Goal: Use online tool/utility: Use online tool/utility

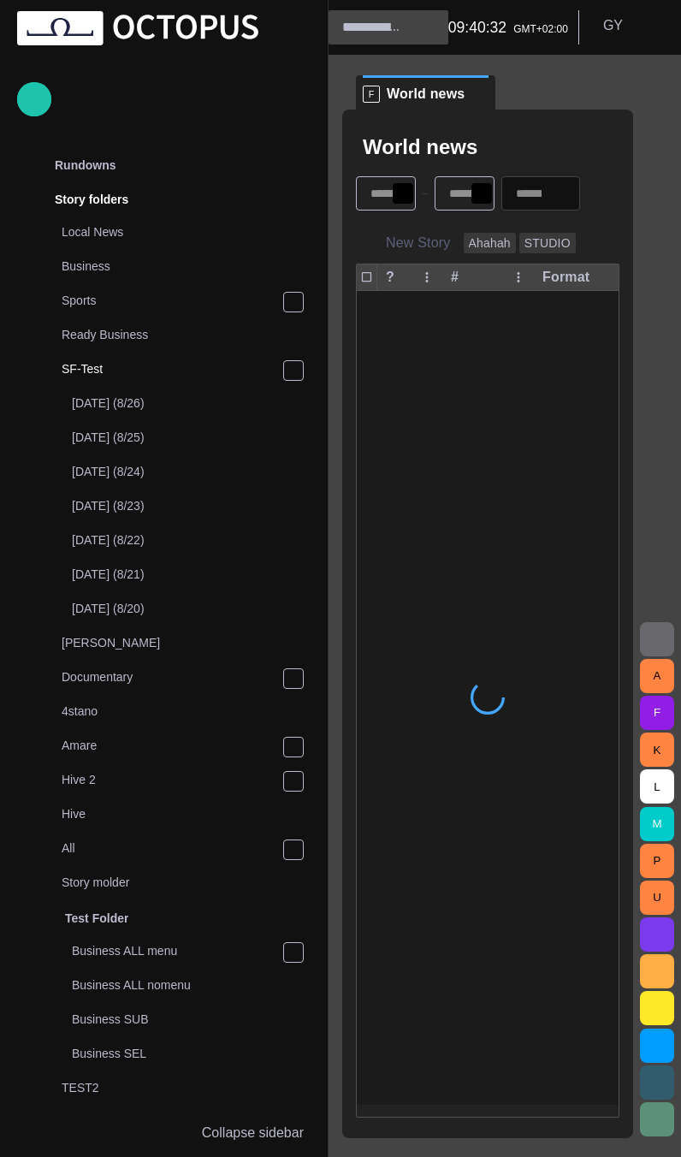
scroll to position [34, 0]
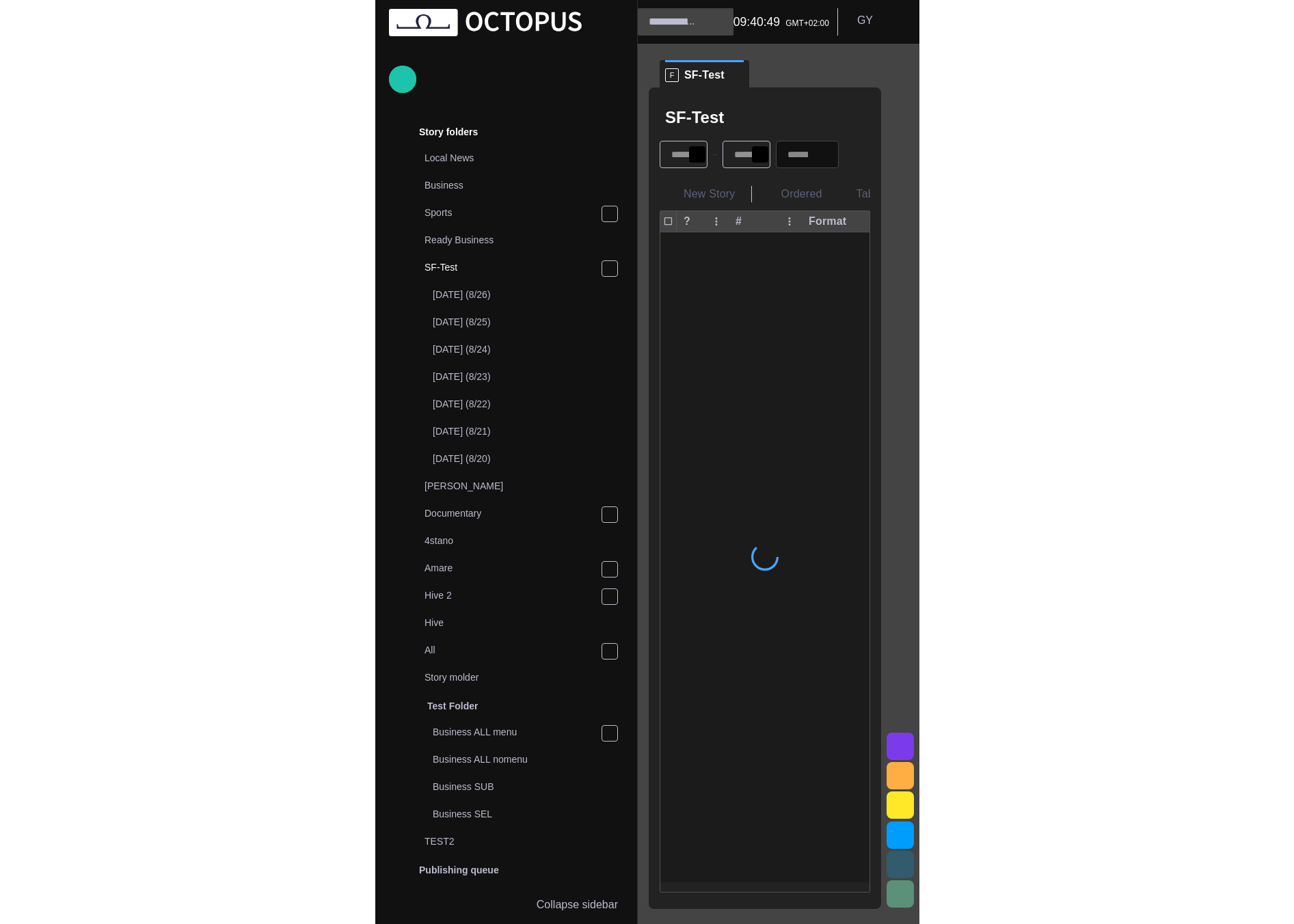
scroll to position [27, 0]
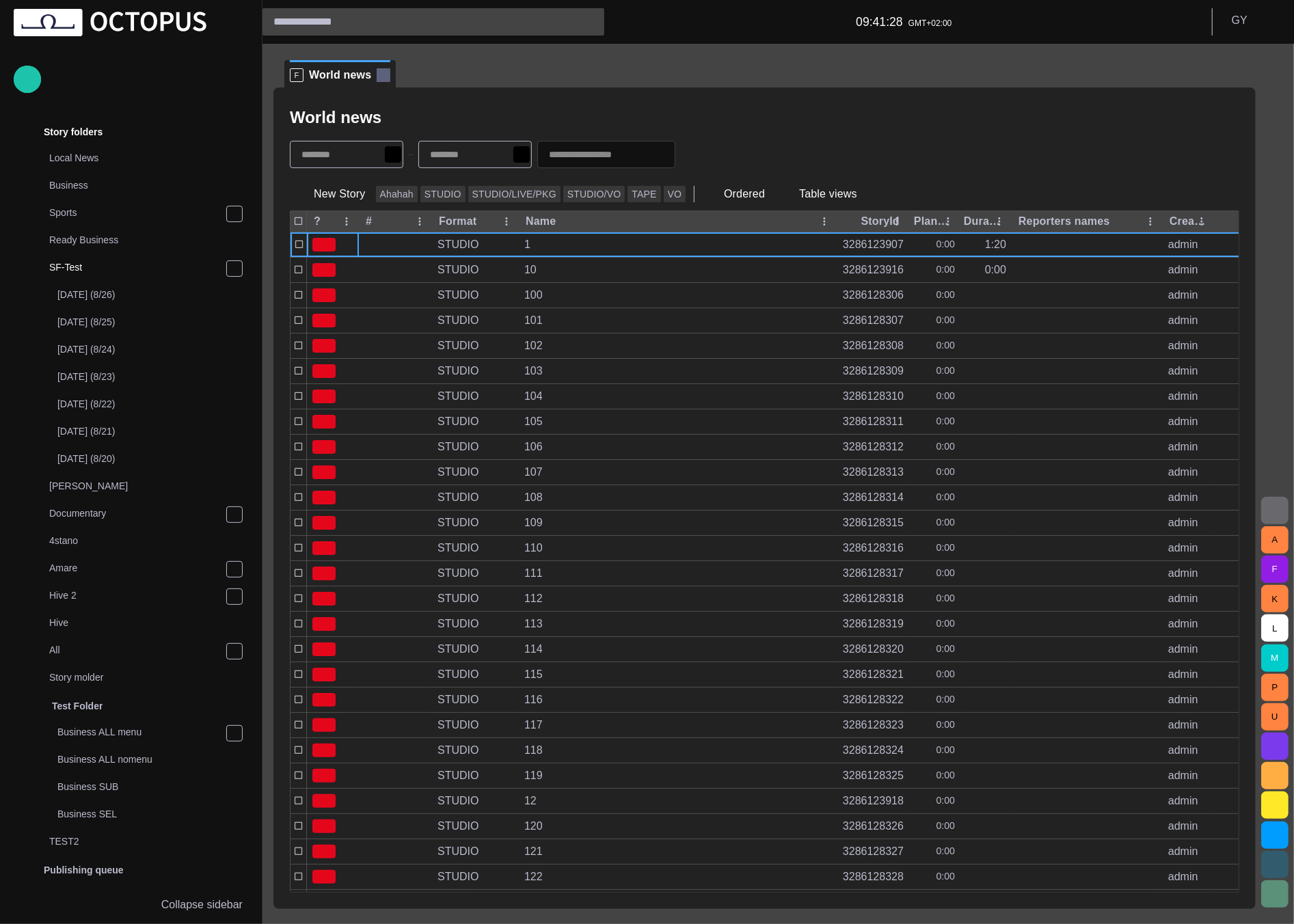
click at [377, 76] on span at bounding box center [383, 75] width 14 height 14
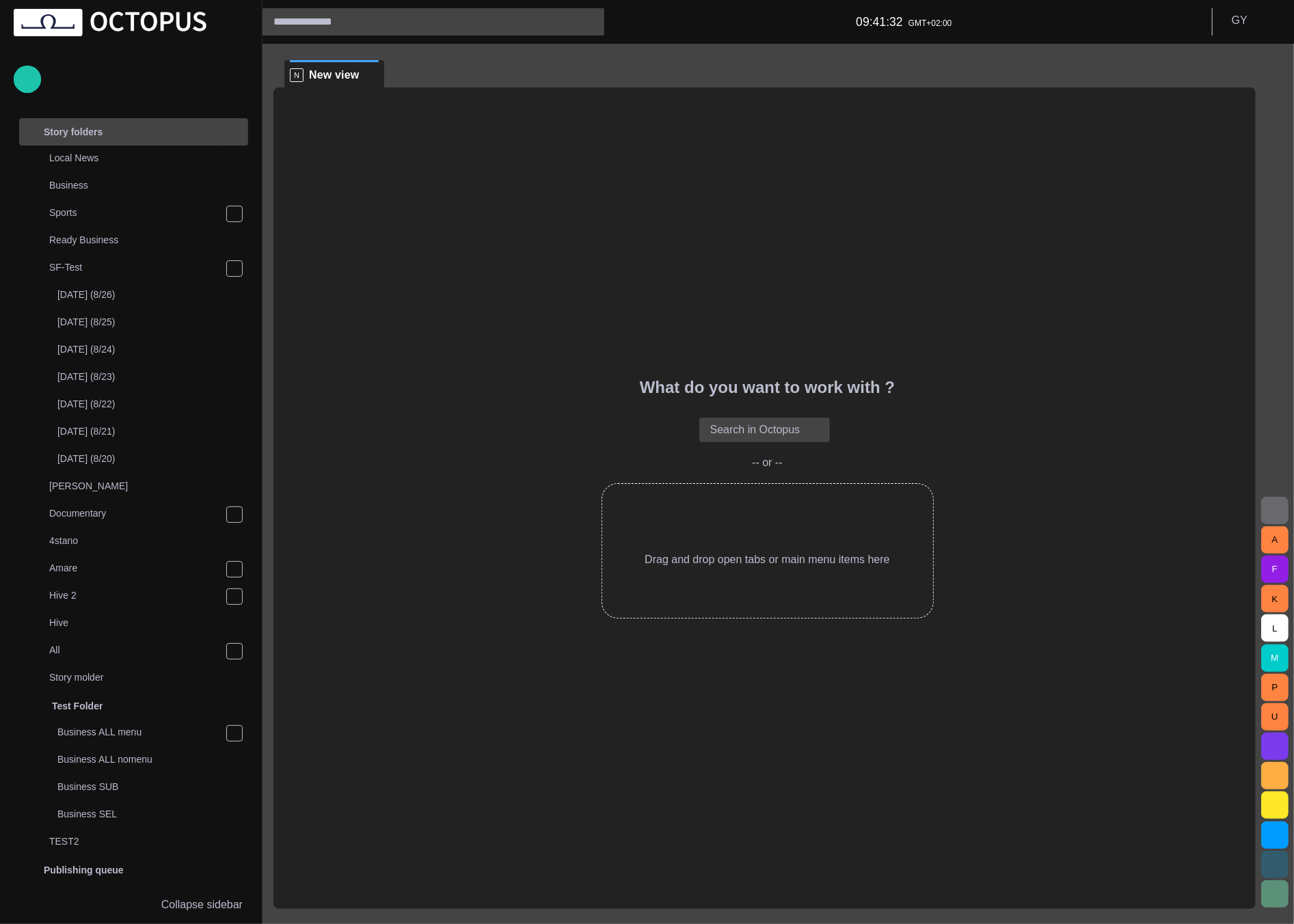
click at [228, 125] on div "main menu" at bounding box center [234, 132] width 27 height 27
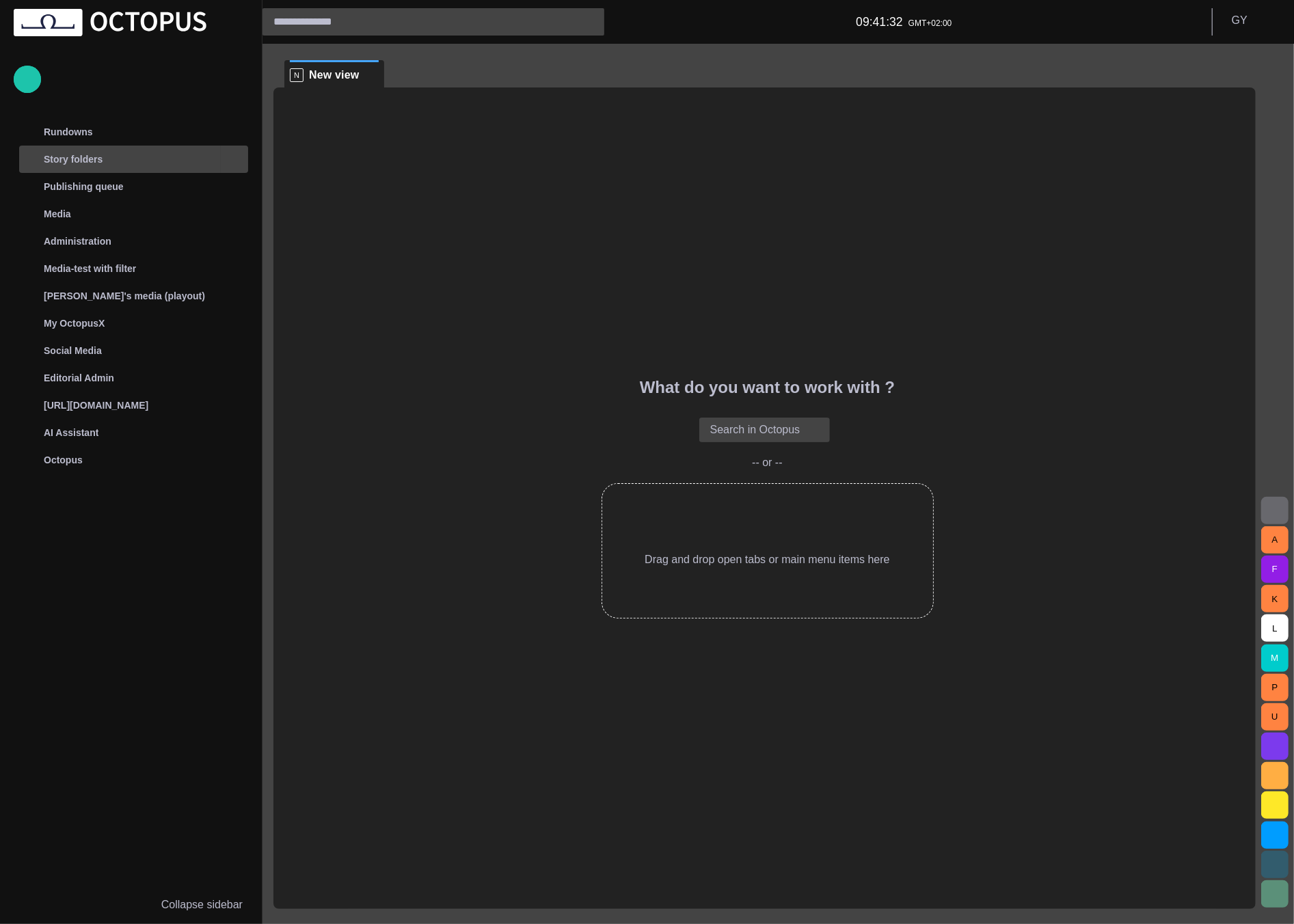
scroll to position [0, 0]
click at [230, 132] on span "main menu" at bounding box center [235, 132] width 11 height 11
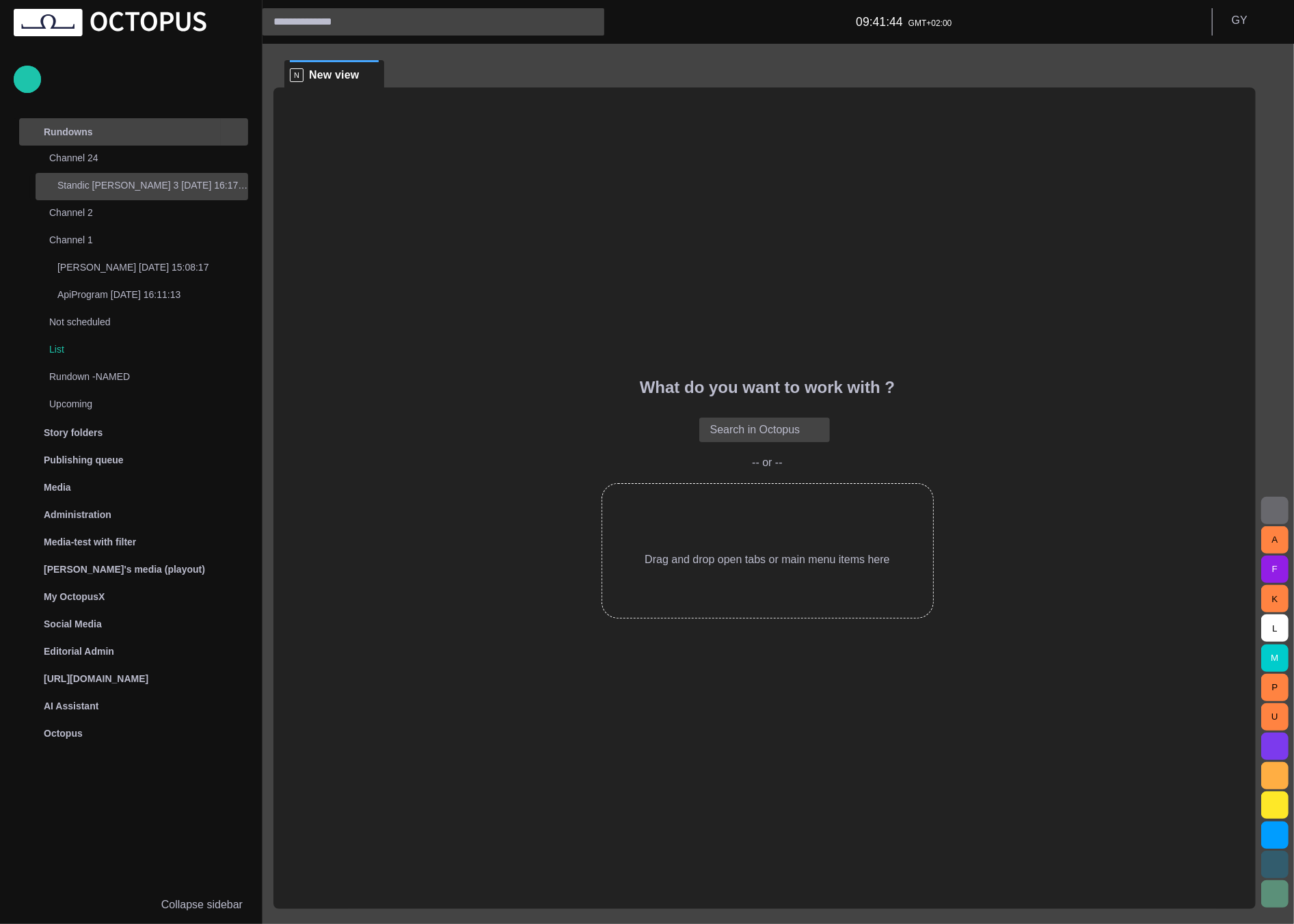
click at [173, 178] on p "Standic walkup 3 08/14 16:17:17" at bounding box center [153, 184] width 191 height 14
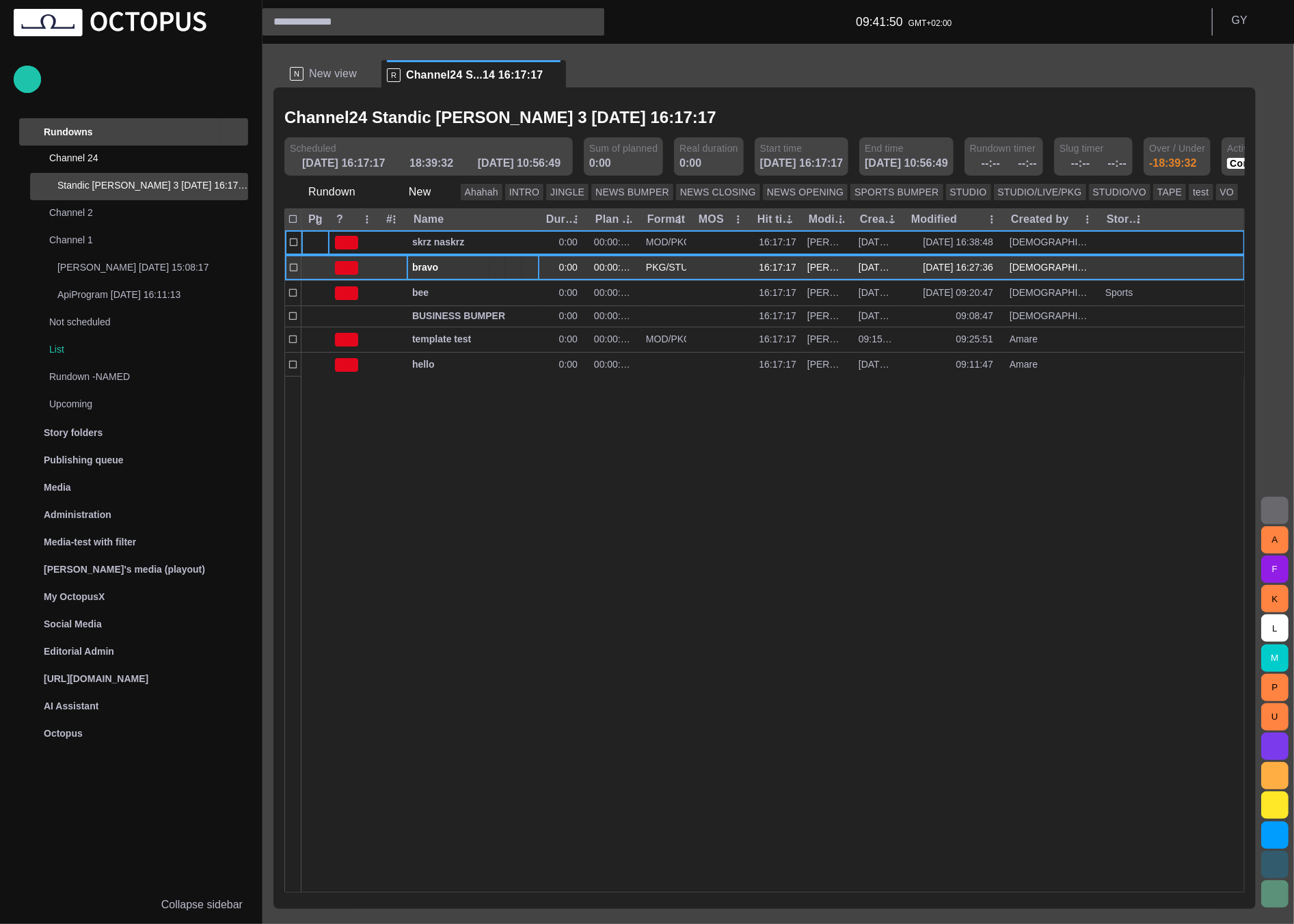
click at [440, 276] on div "bravo" at bounding box center [473, 268] width 121 height 25
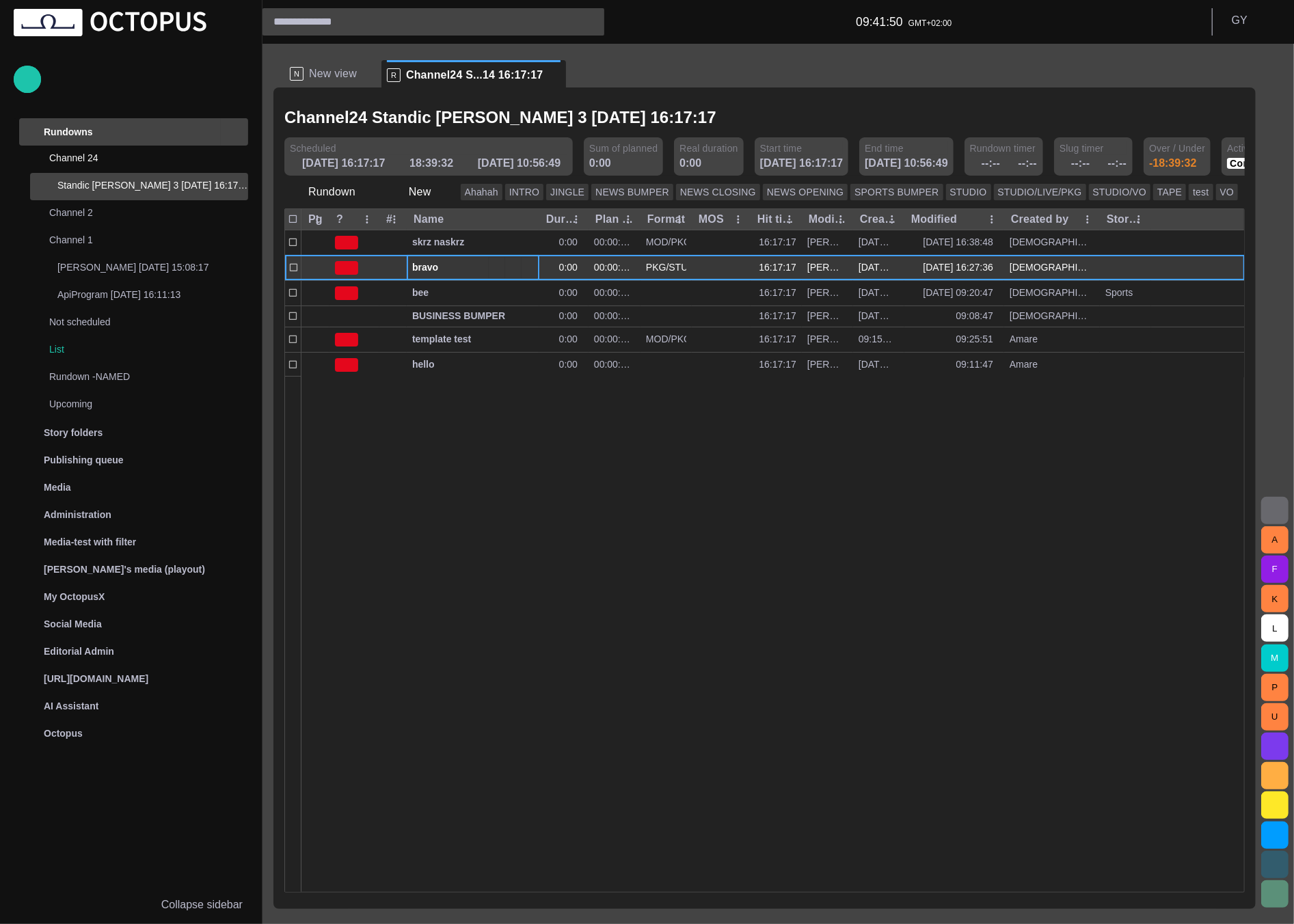
click at [440, 276] on div "bravo" at bounding box center [473, 268] width 121 height 25
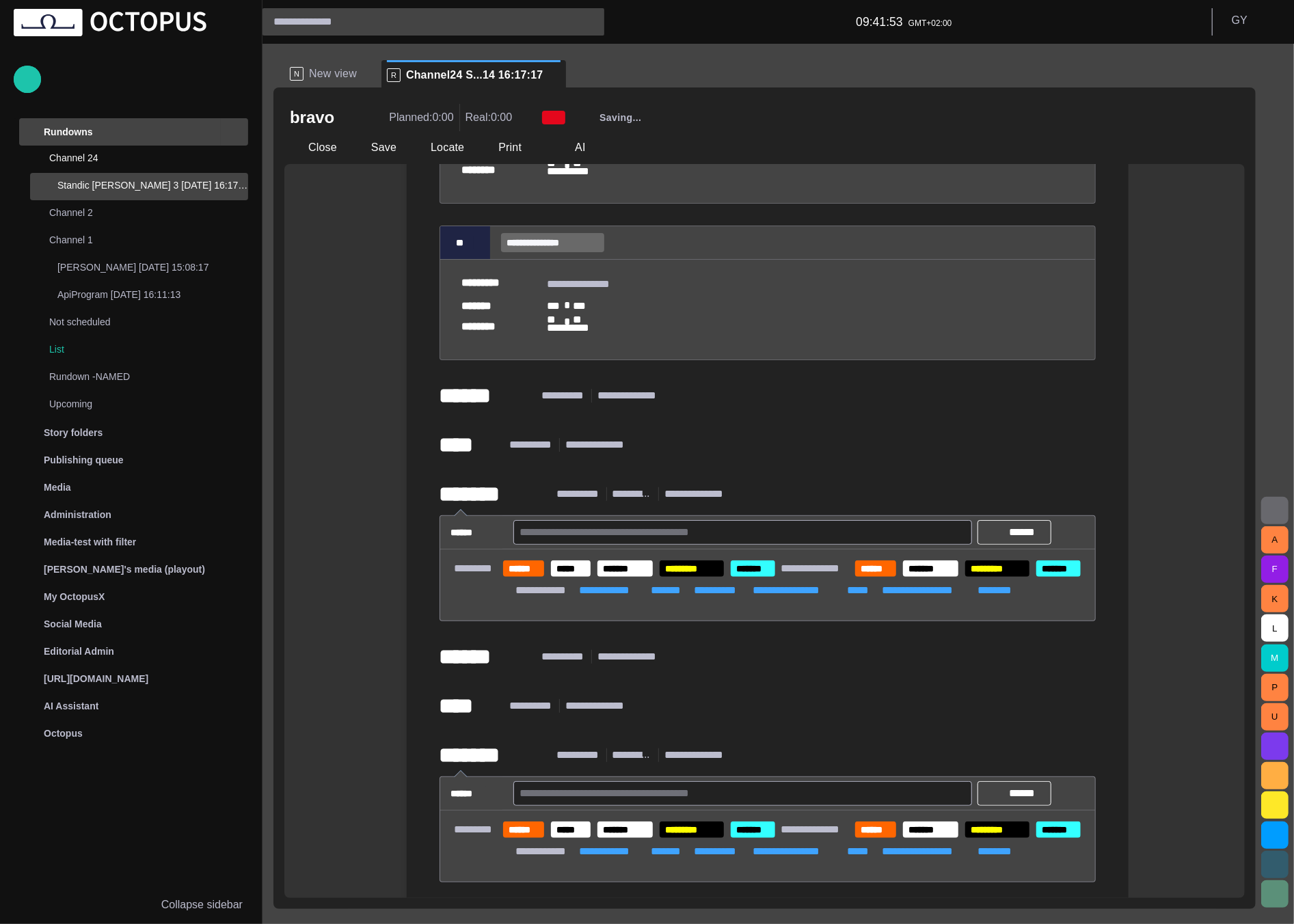
scroll to position [759, 0]
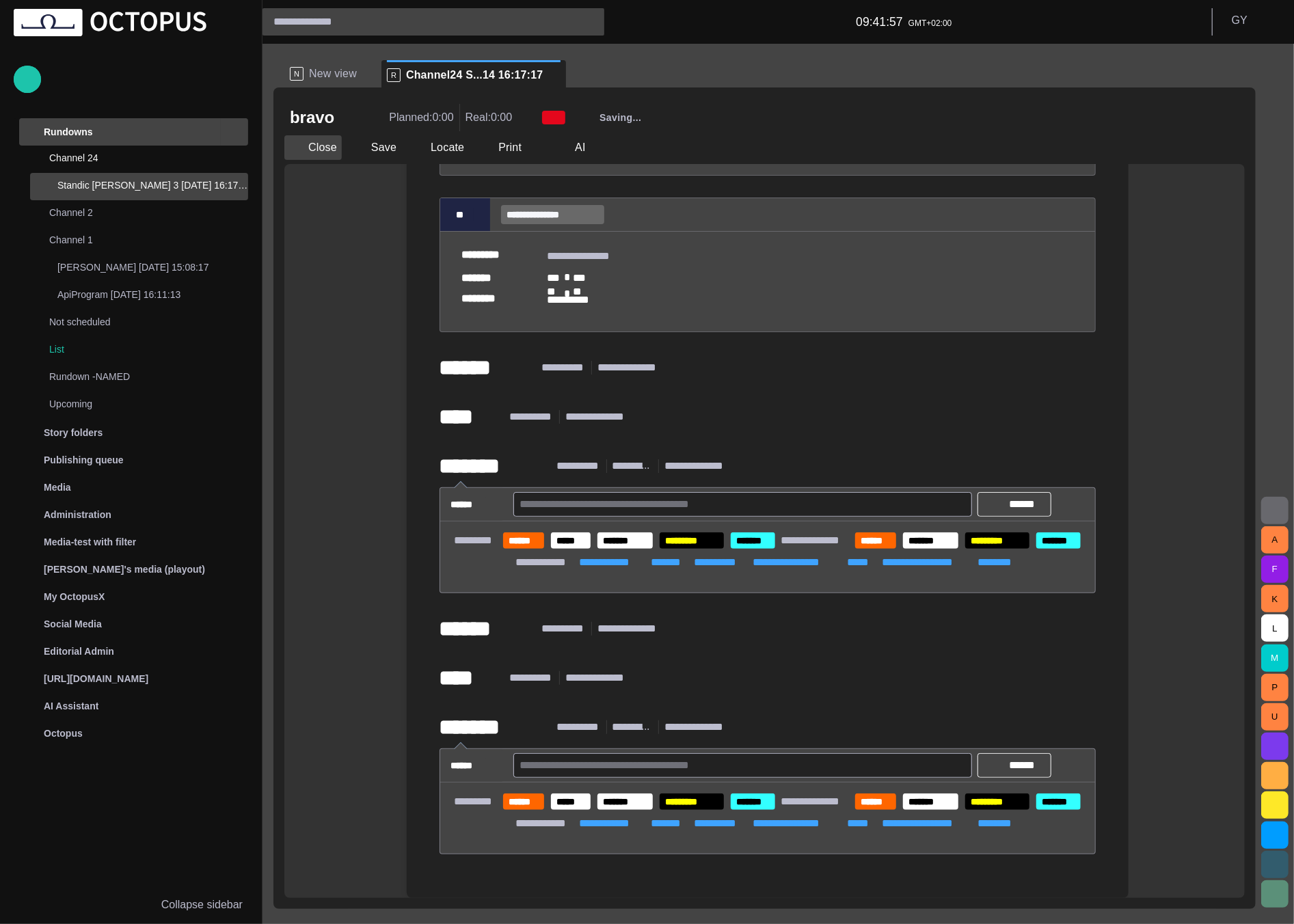
click at [305, 143] on button "Close" at bounding box center [313, 147] width 58 height 25
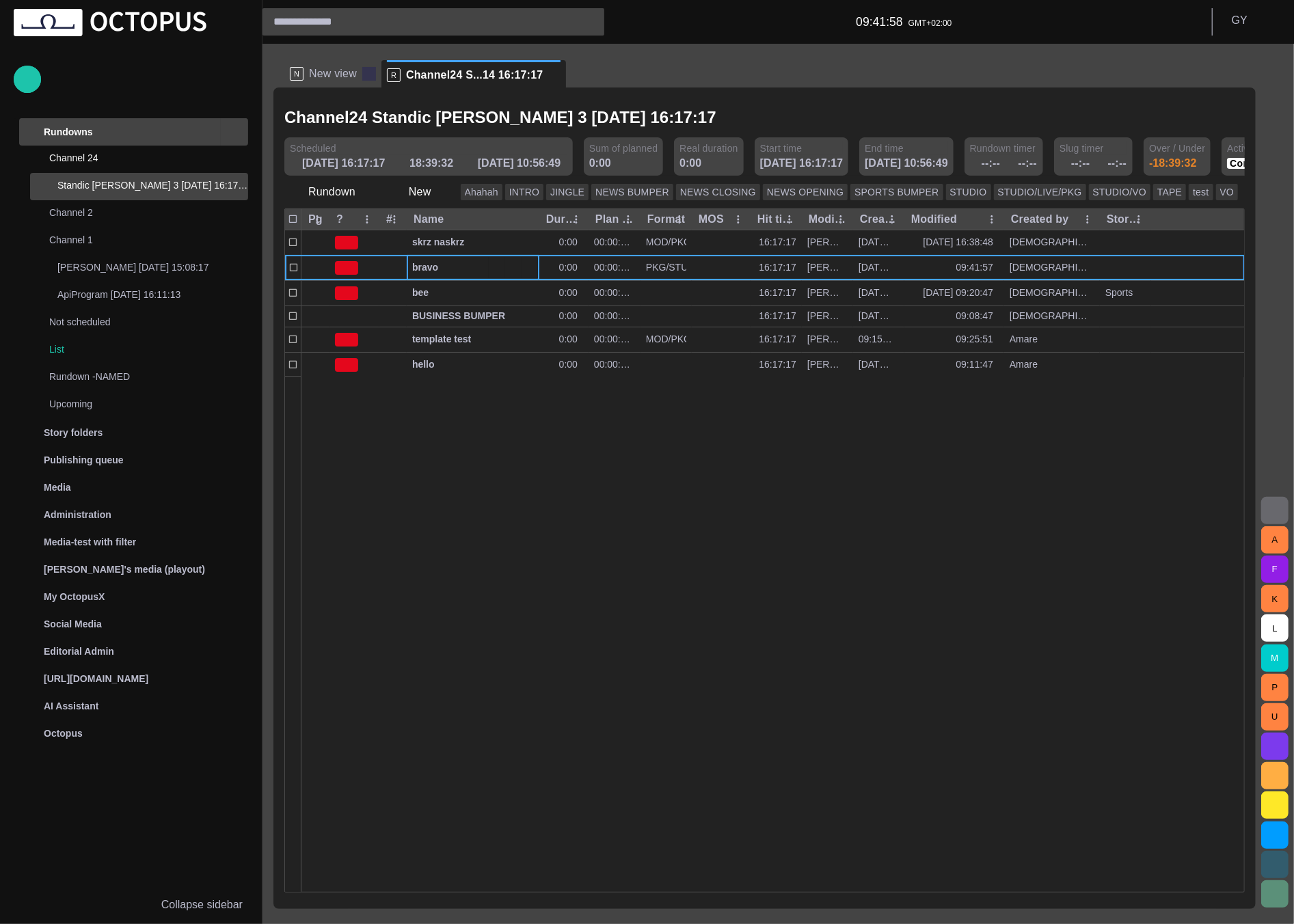
click at [366, 78] on span at bounding box center [369, 73] width 14 height 14
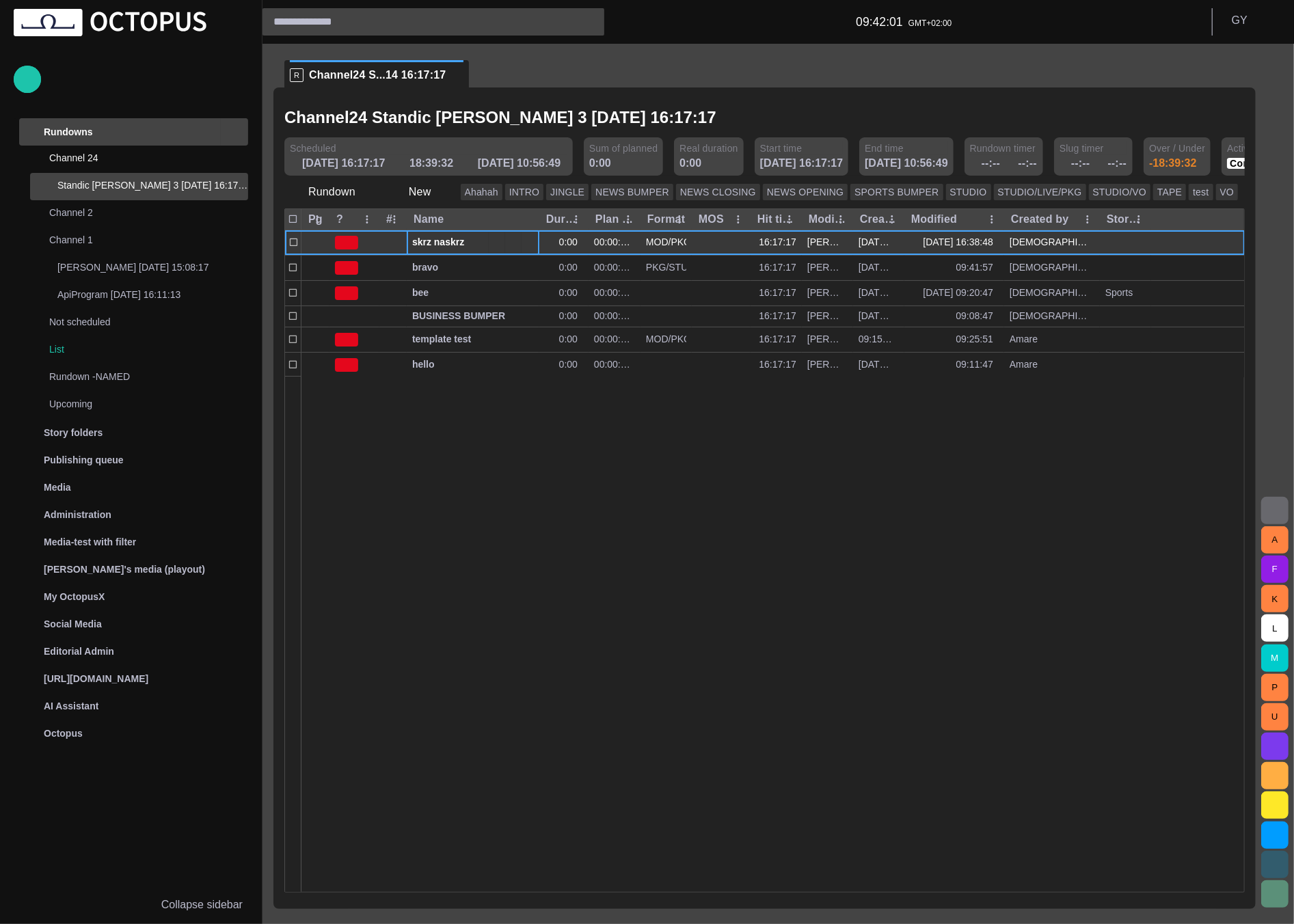
click at [428, 243] on span "skrz naskrz" at bounding box center [473, 242] width 121 height 13
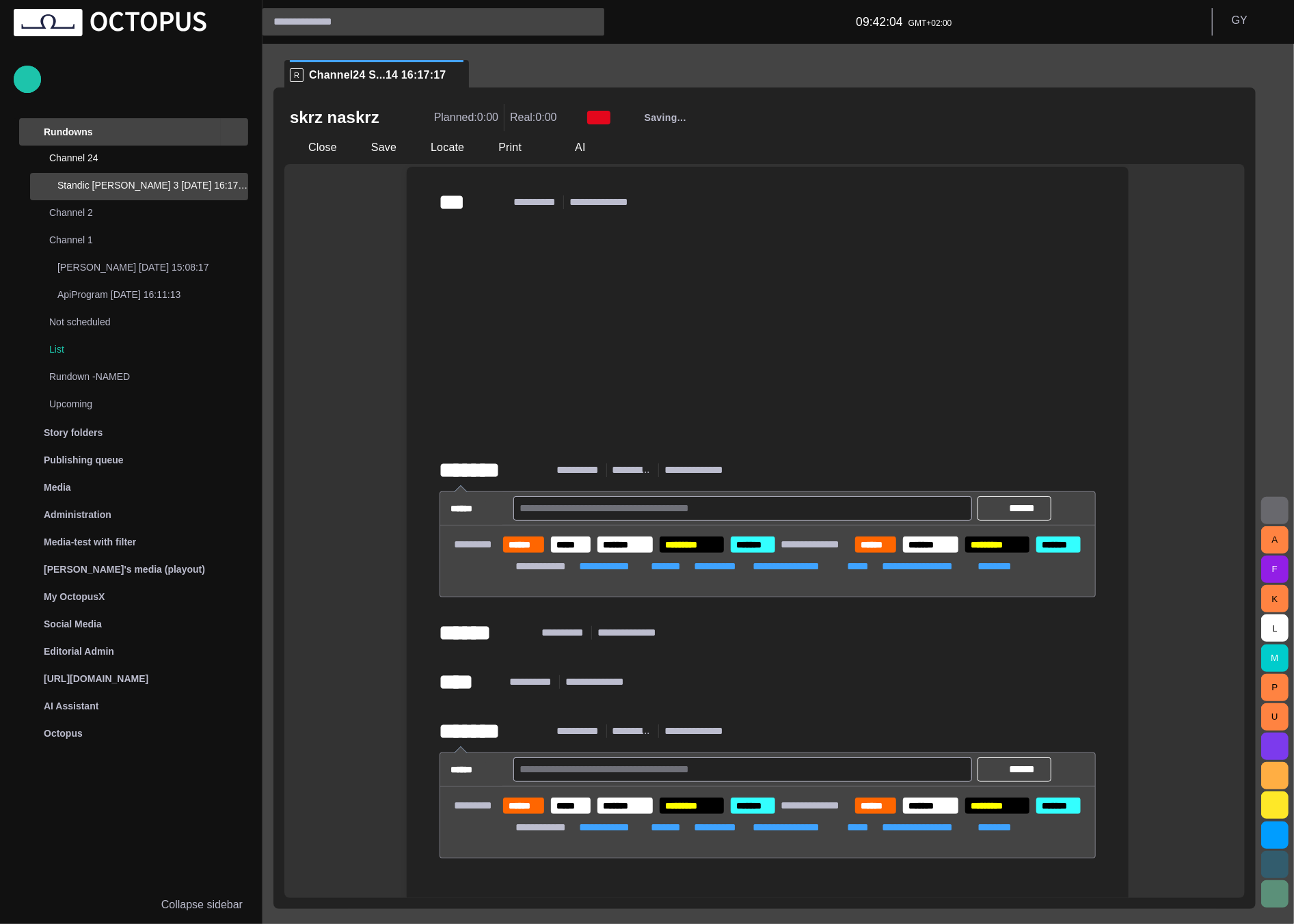
scroll to position [0, 0]
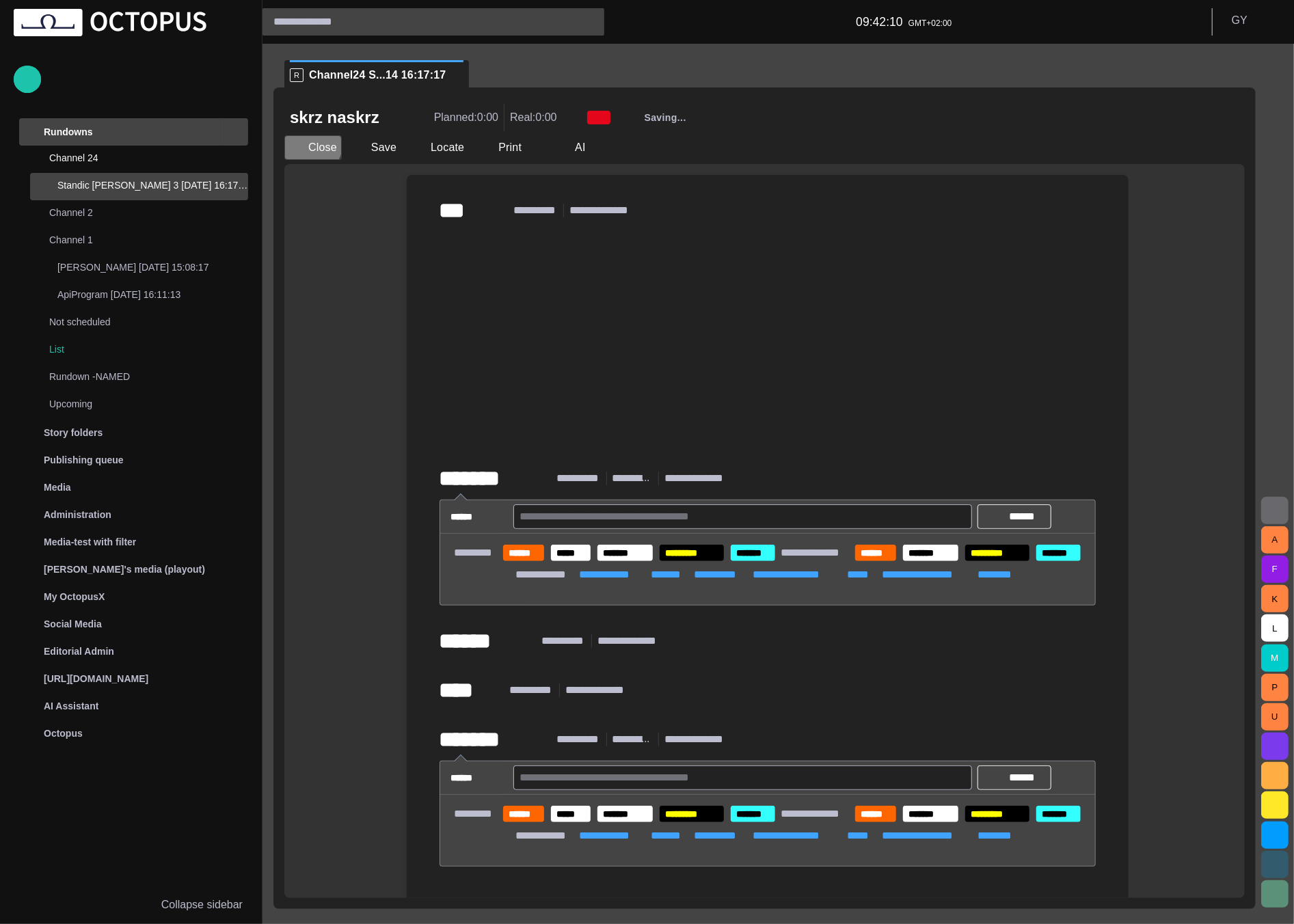
click at [310, 143] on button "Close" at bounding box center [313, 147] width 58 height 25
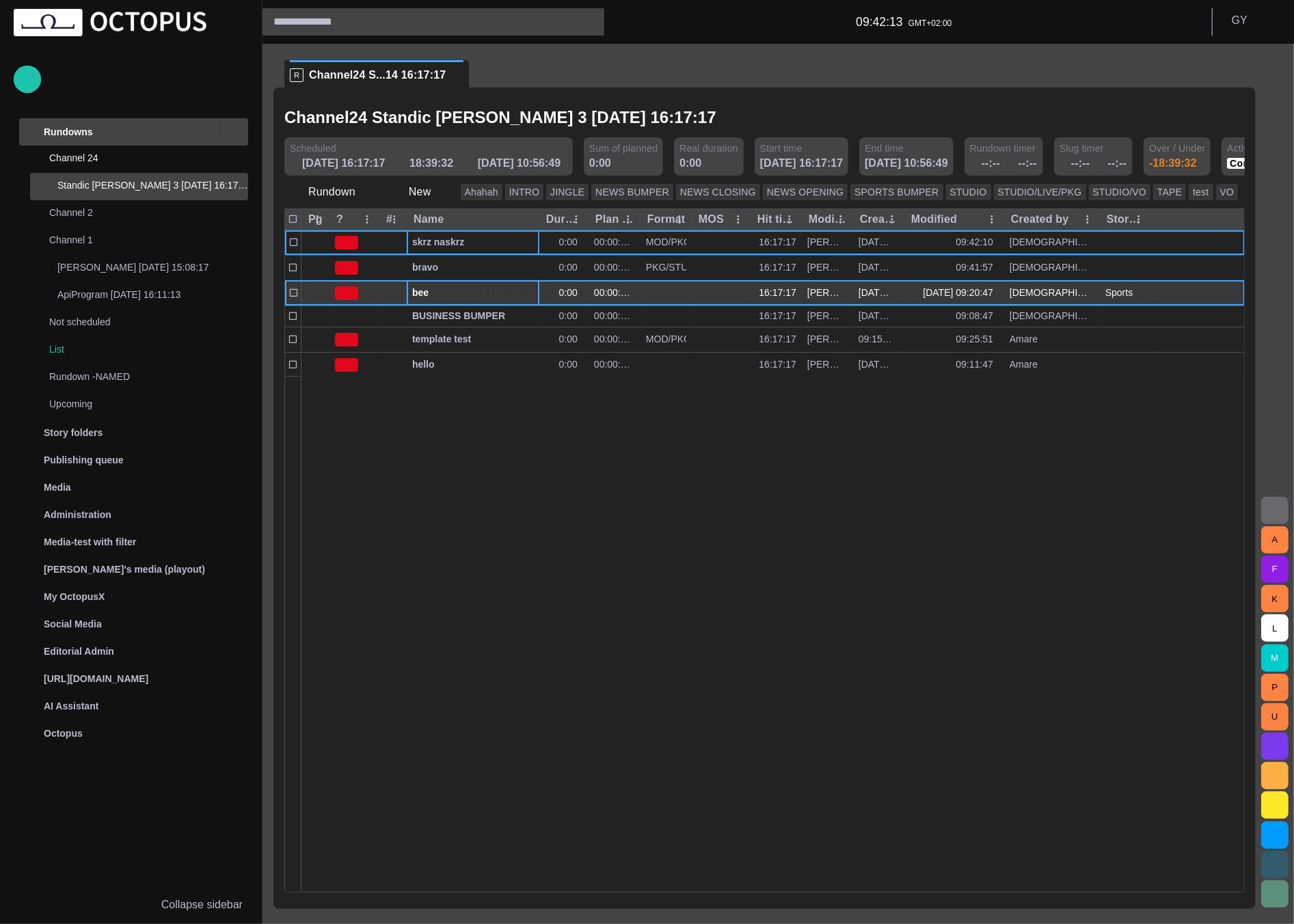
click at [458, 290] on span "bee" at bounding box center [473, 293] width 121 height 13
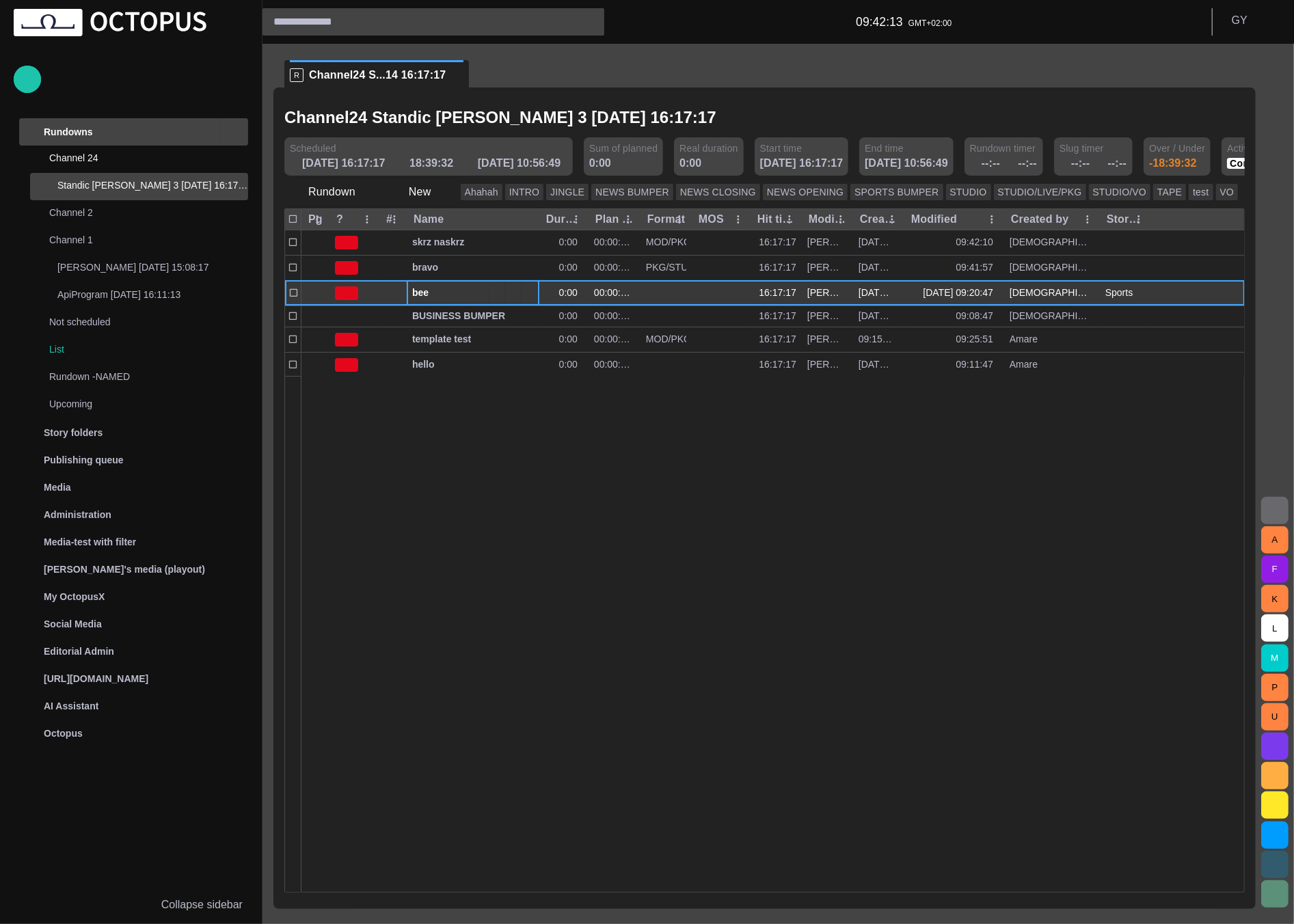
click at [458, 290] on span "bee" at bounding box center [473, 293] width 121 height 13
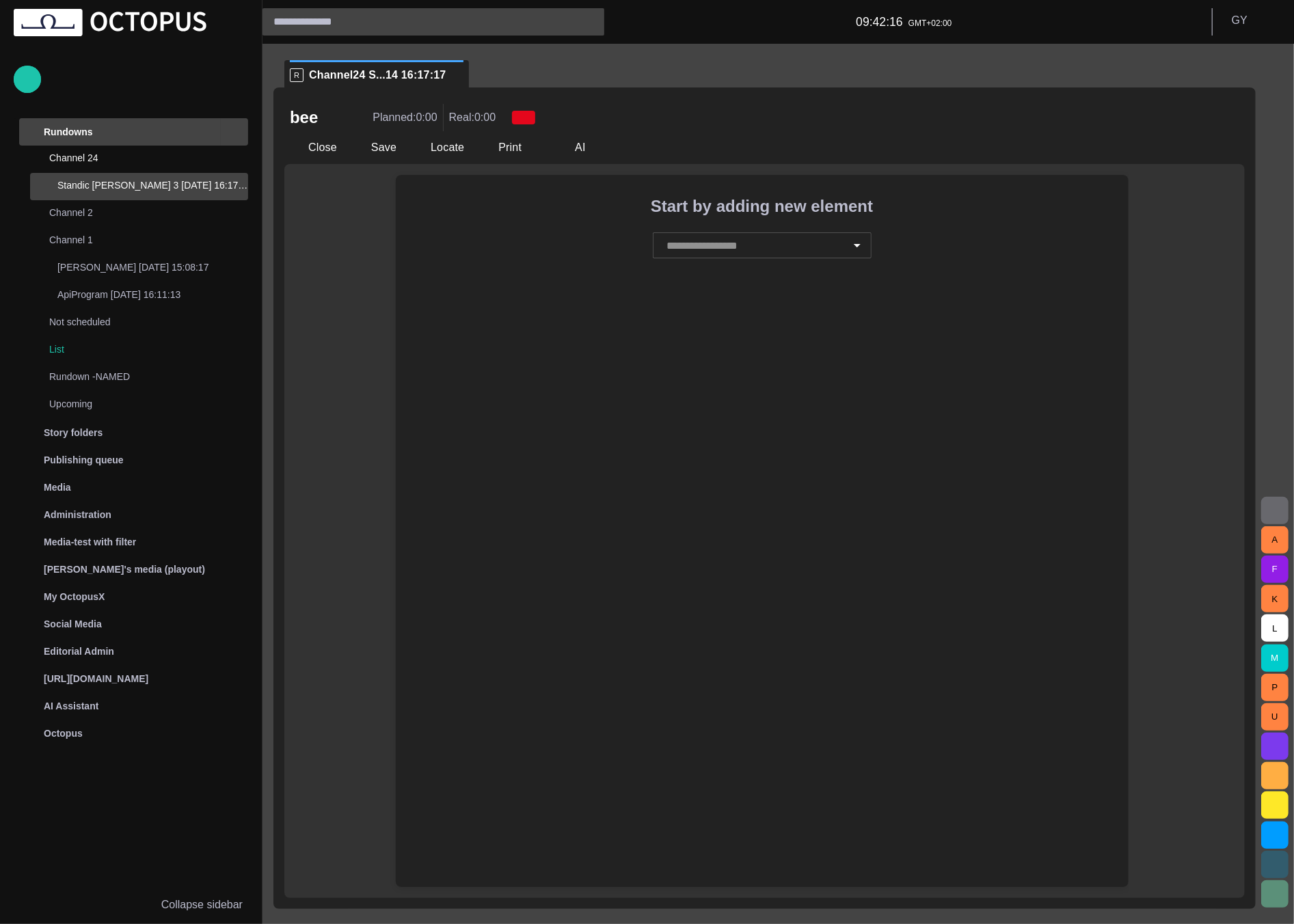
click at [543, 379] on div "Start by adding new element ​" at bounding box center [763, 531] width 733 height 712
click at [543, 281] on div "Start by adding new element ​" at bounding box center [763, 531] width 733 height 712
click at [543, 248] on div "Start by adding new element ​" at bounding box center [762, 216] width 711 height 83
click at [543, 210] on h2 "Start by adding new element" at bounding box center [762, 207] width 711 height 19
click at [543, 291] on div "Start by adding new element ​" at bounding box center [763, 531] width 733 height 712
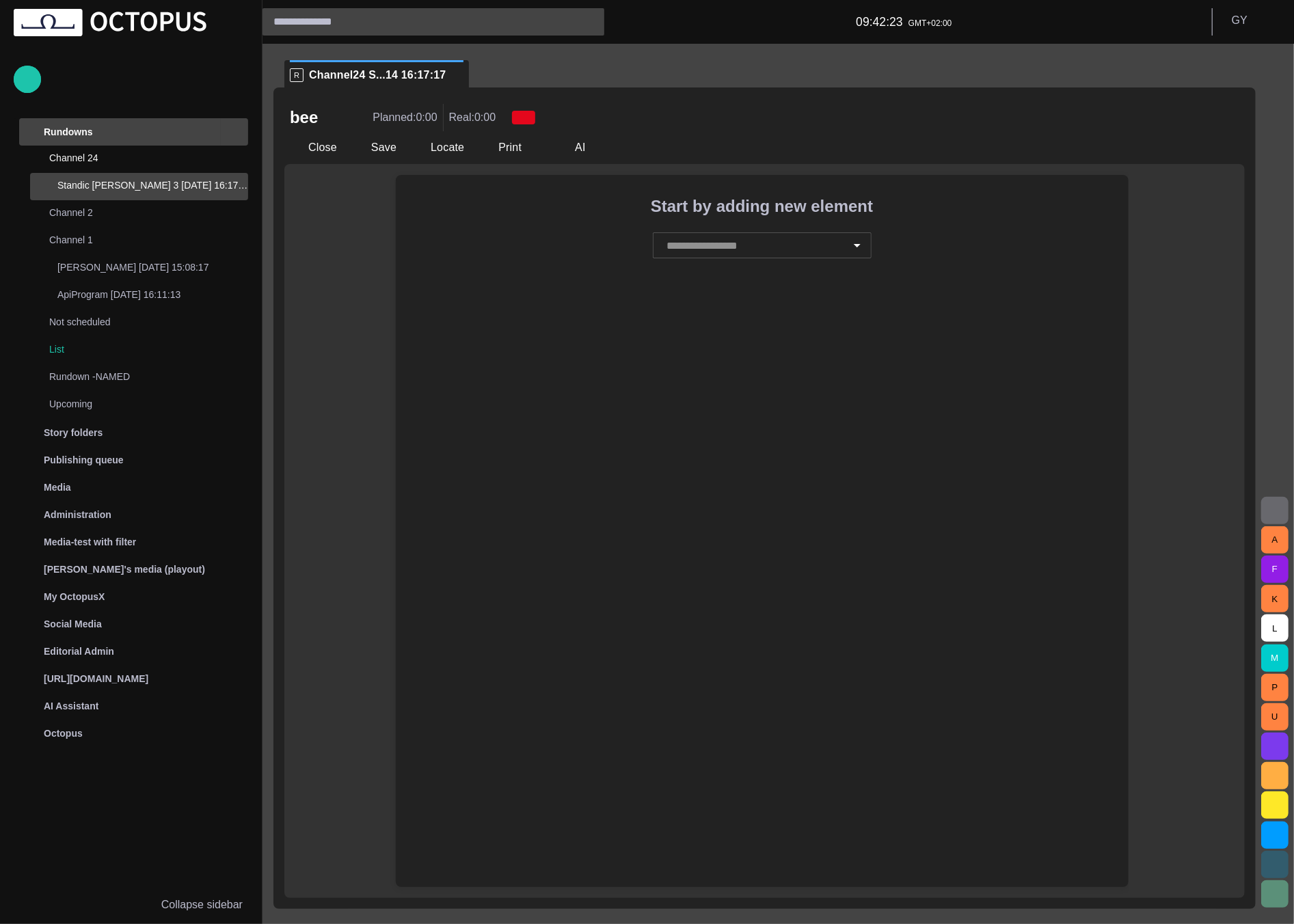
click at [543, 248] on input "text" at bounding box center [754, 245] width 181 height 26
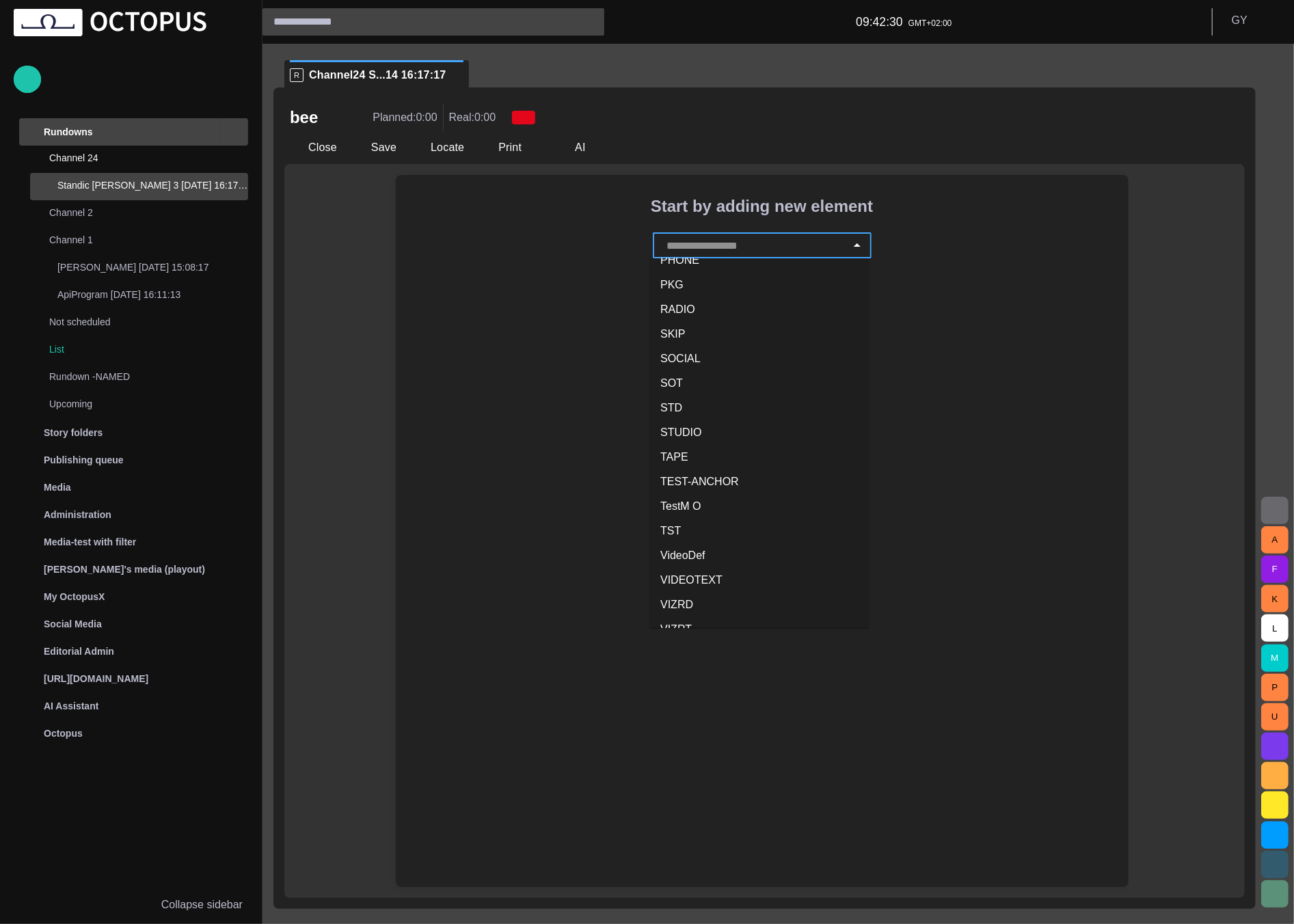
scroll to position [478, 0]
click at [543, 276] on li "RADIO" at bounding box center [760, 266] width 219 height 25
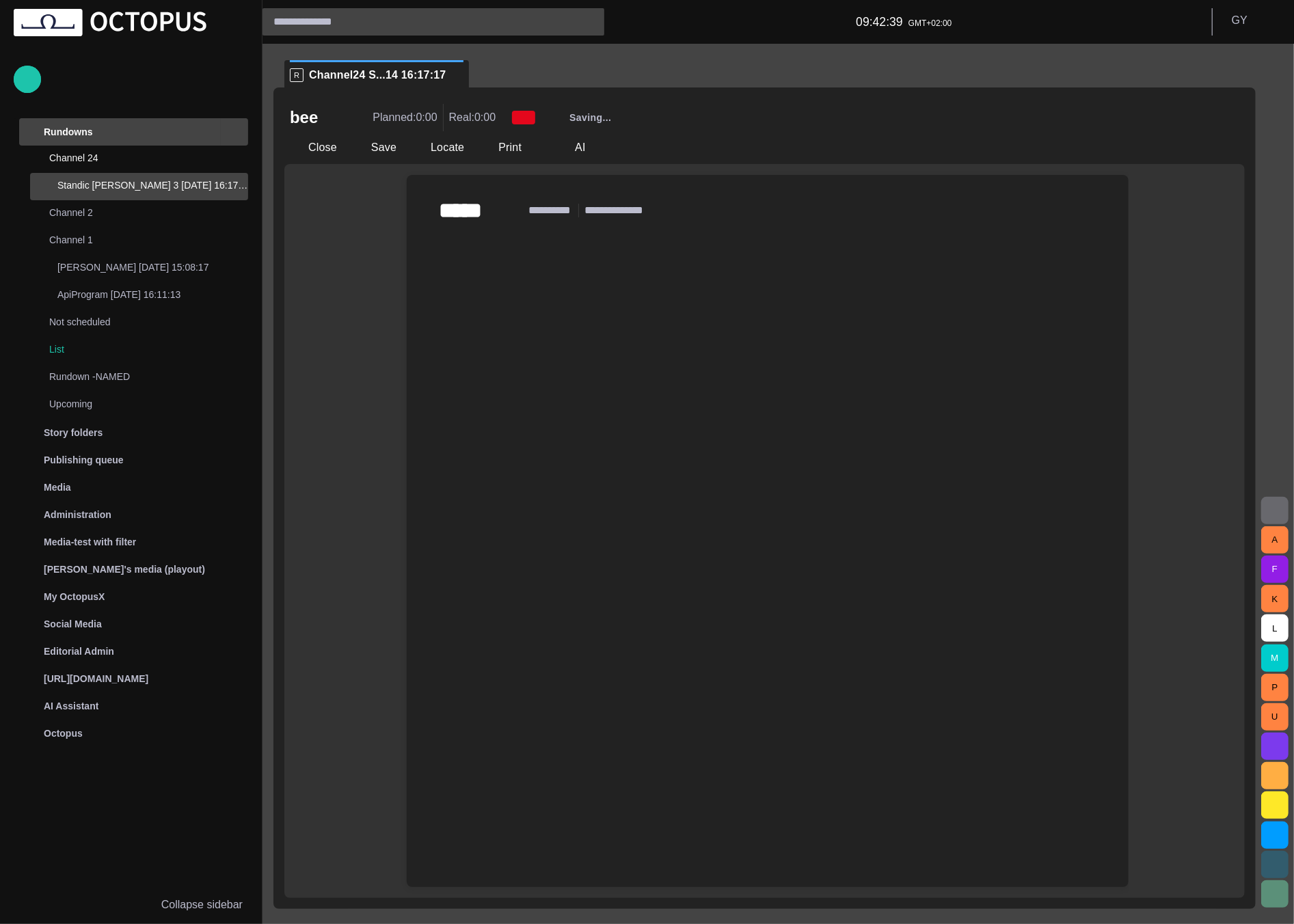
click at [543, 369] on div at bounding box center [768, 577] width 700 height 619
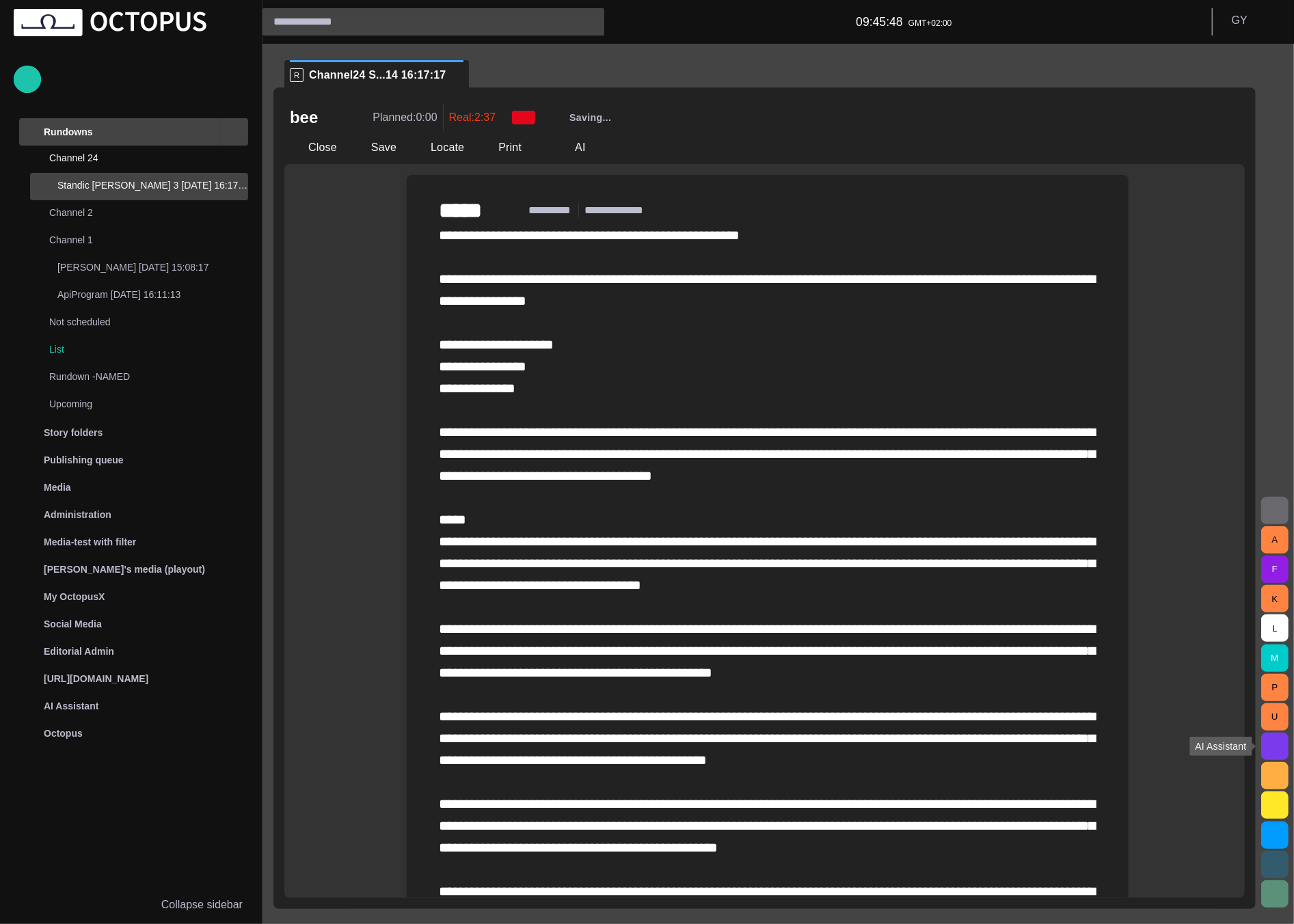
click at [543, 742] on span "button" at bounding box center [1275, 746] width 17 height 17
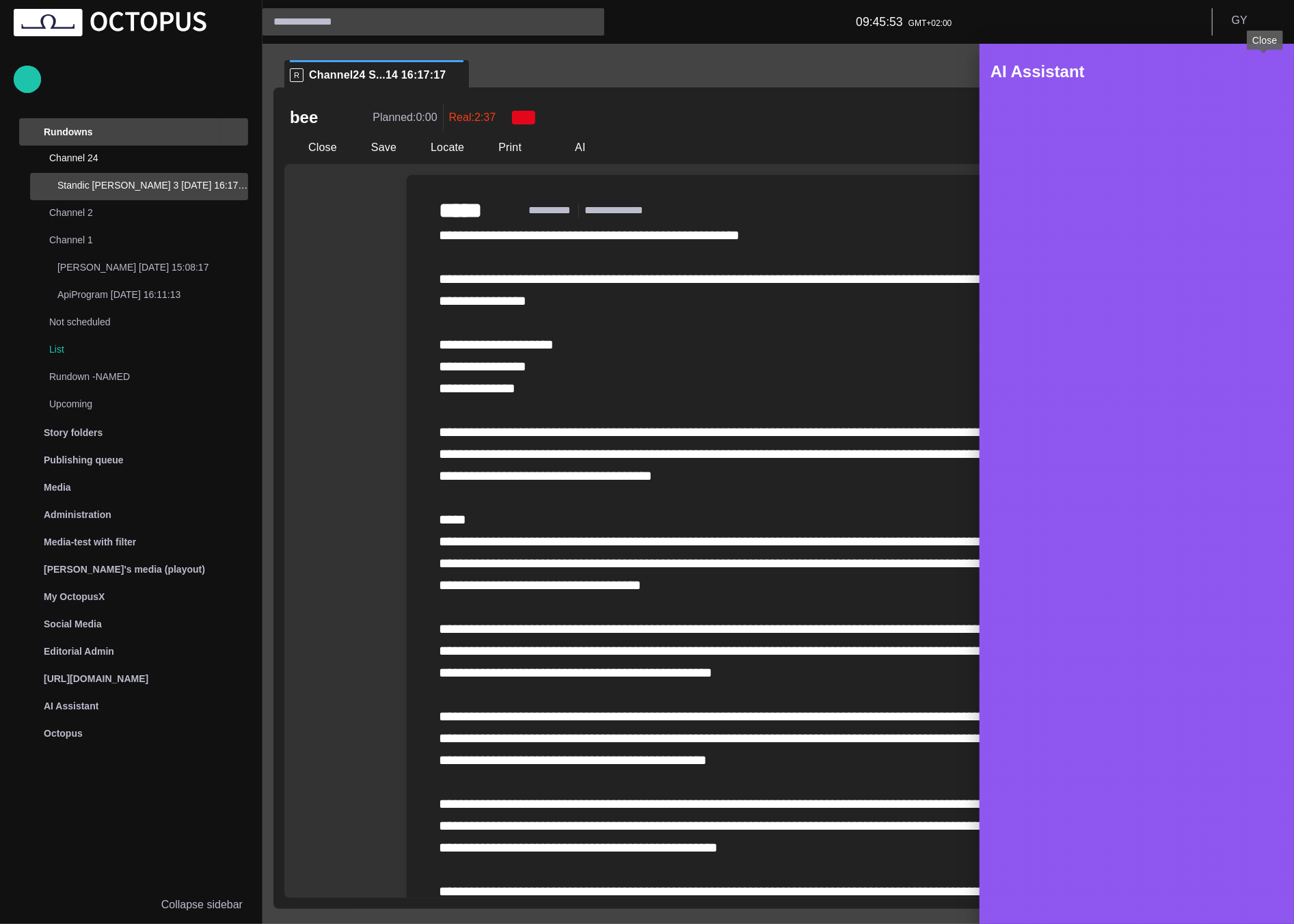
click at [543, 73] on span "button" at bounding box center [1263, 72] width 17 height 17
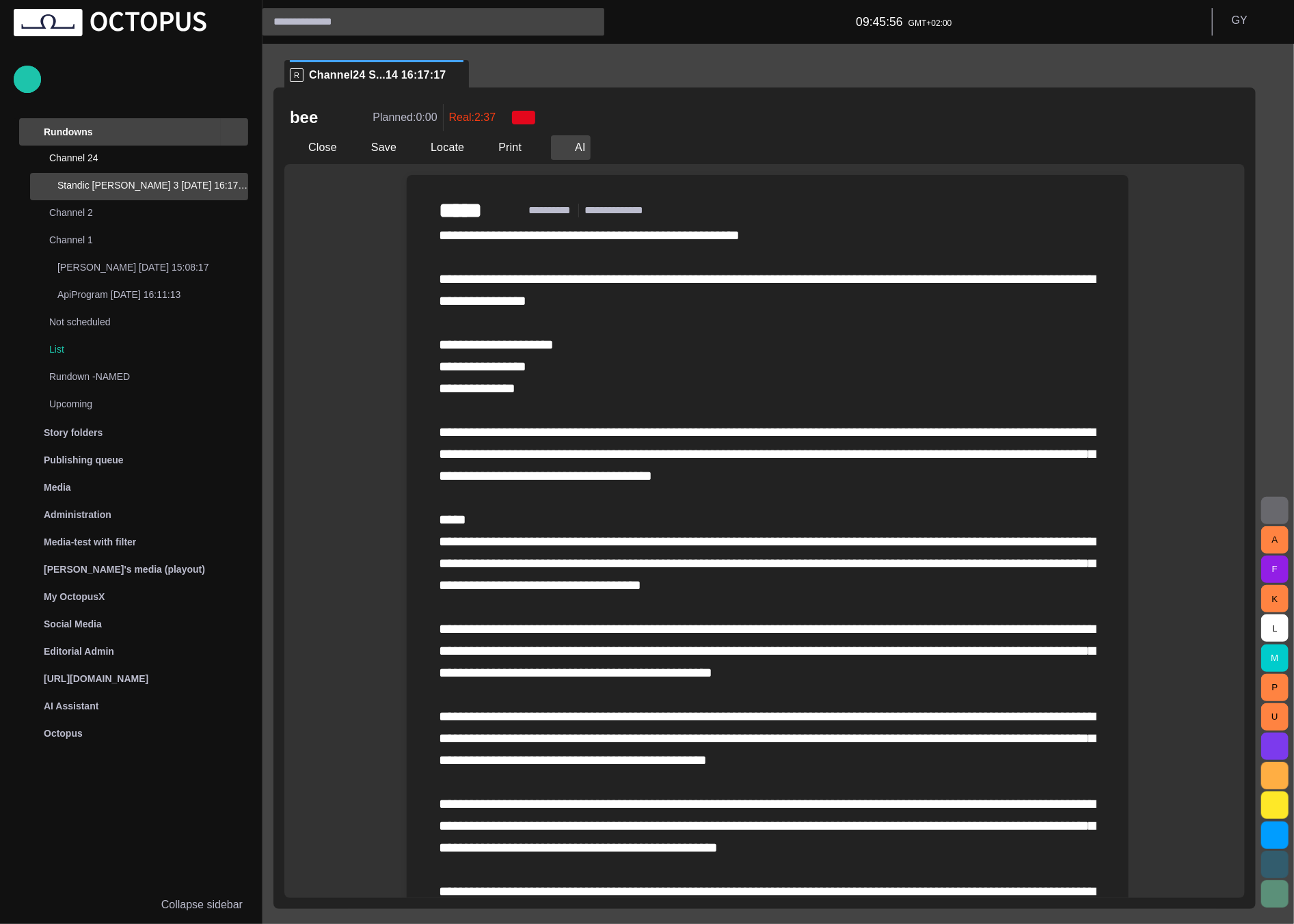
click at [543, 149] on button "AI" at bounding box center [571, 147] width 40 height 25
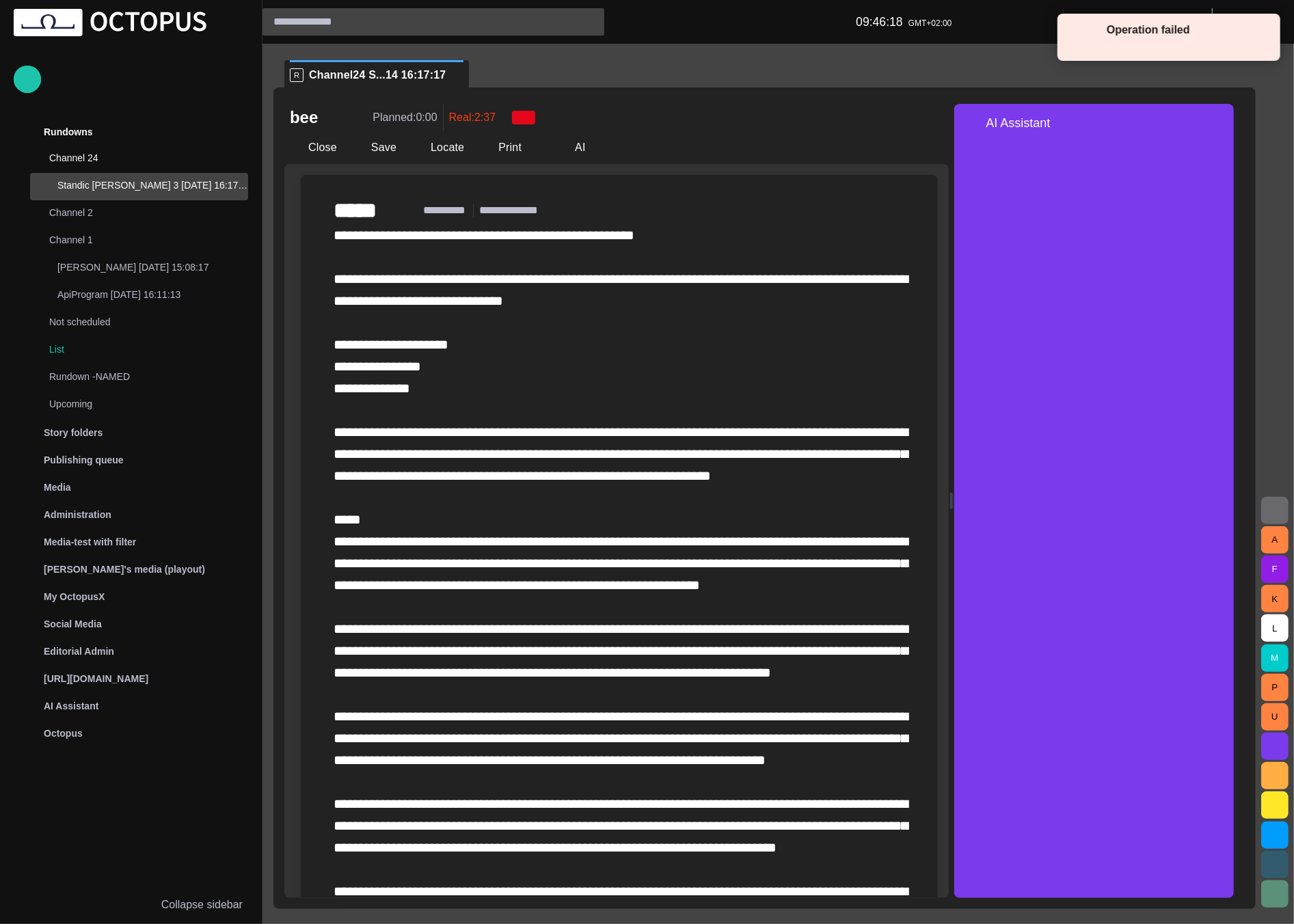
click at [1265, 40] on span at bounding box center [1263, 35] width 12 height 12
